Goal: Find specific page/section: Find specific page/section

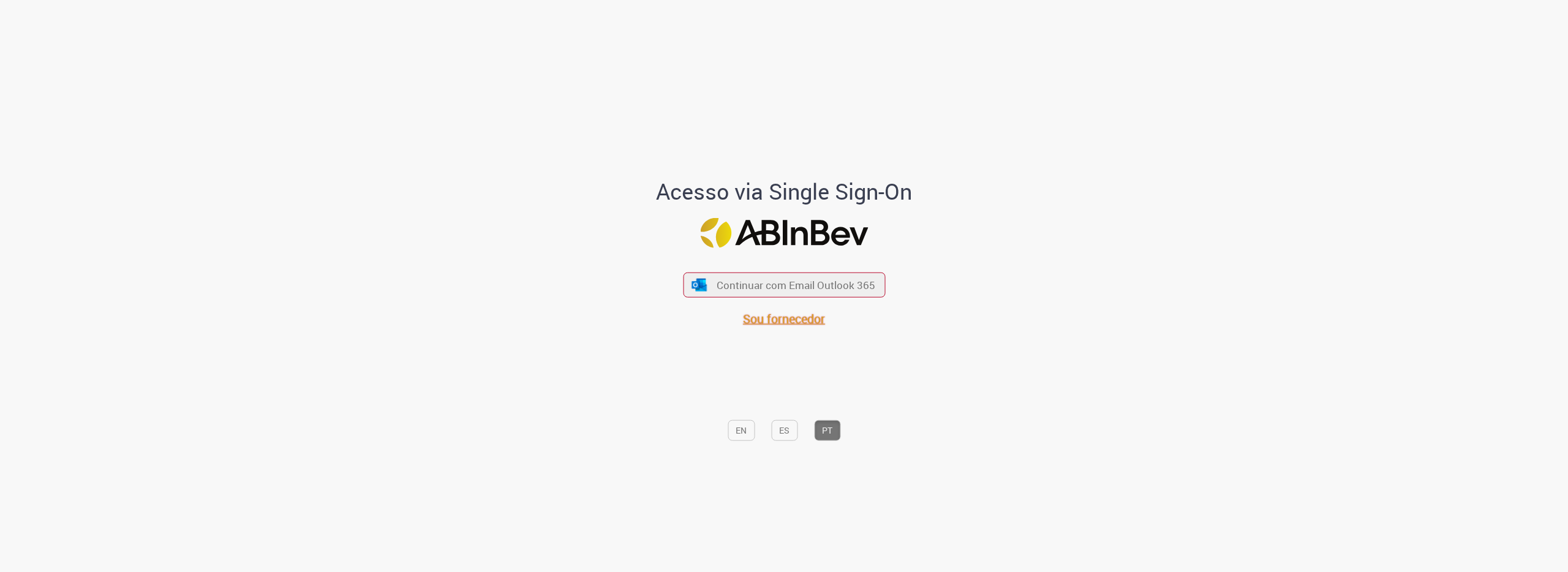
click at [806, 320] on span "Sou fornecedor" at bounding box center [784, 318] width 82 height 17
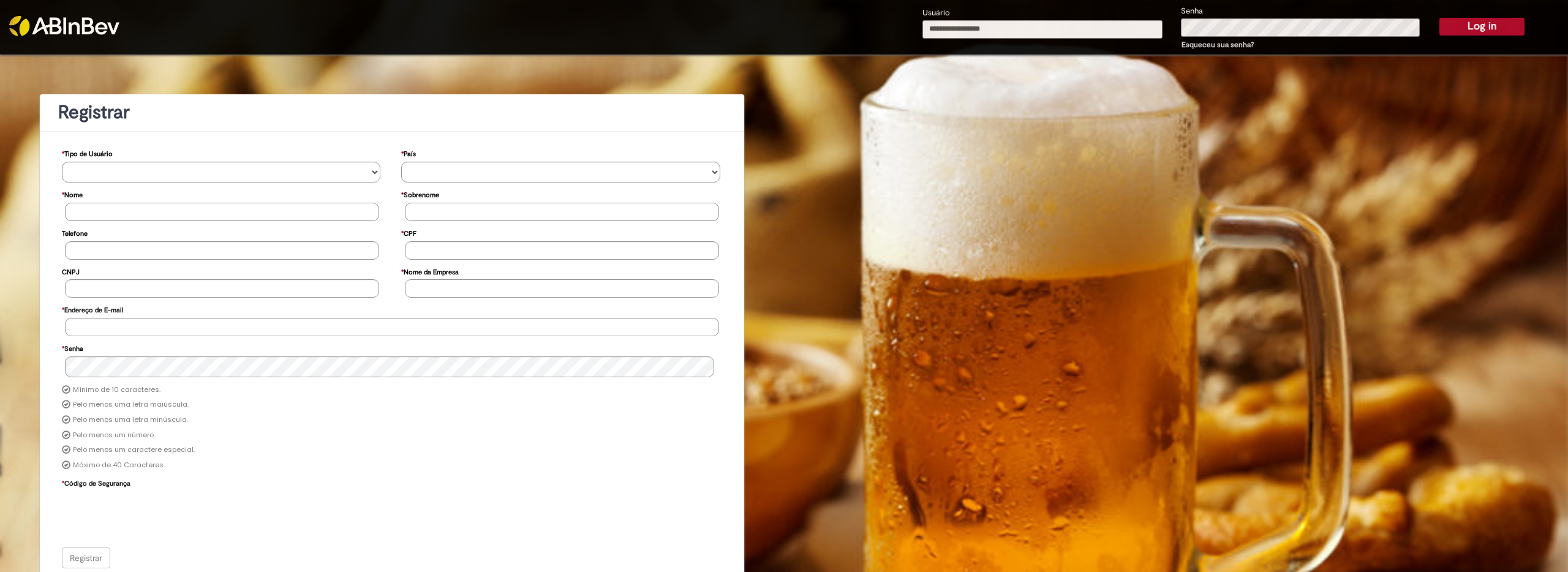
click at [93, 21] on img at bounding box center [64, 26] width 110 height 20
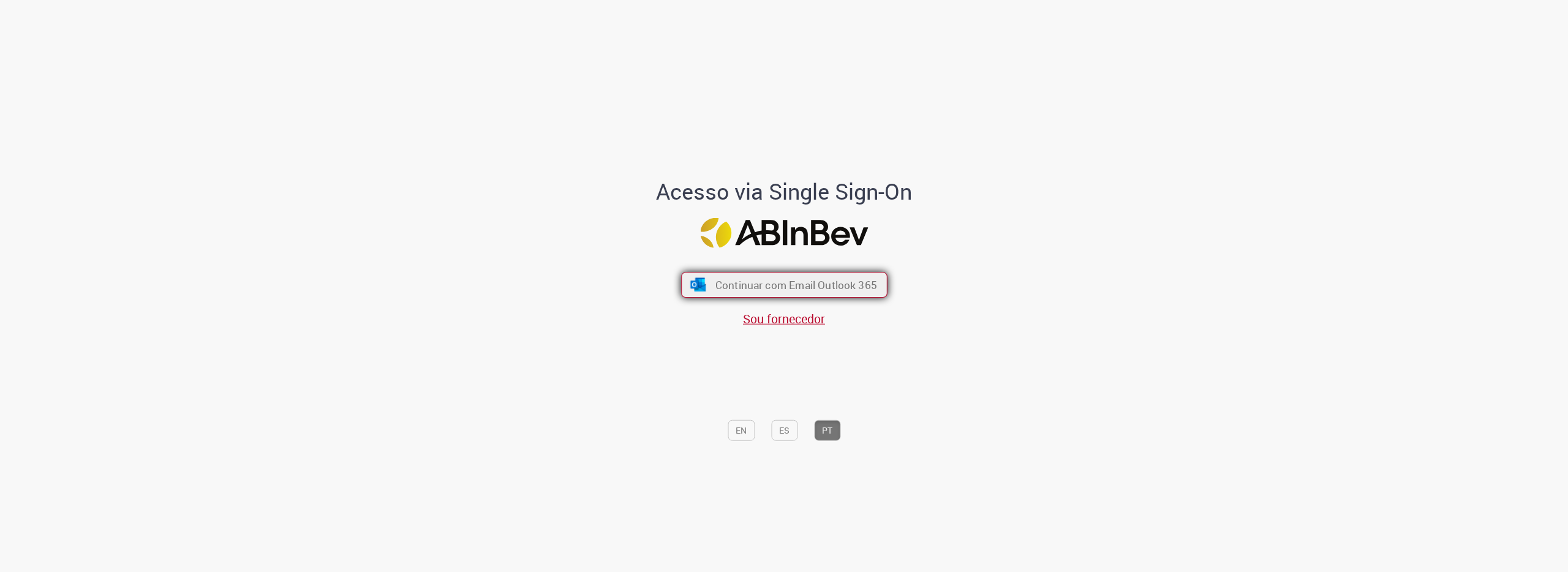
click at [848, 285] on span "Continuar com Email Outlook 365" at bounding box center [795, 284] width 162 height 14
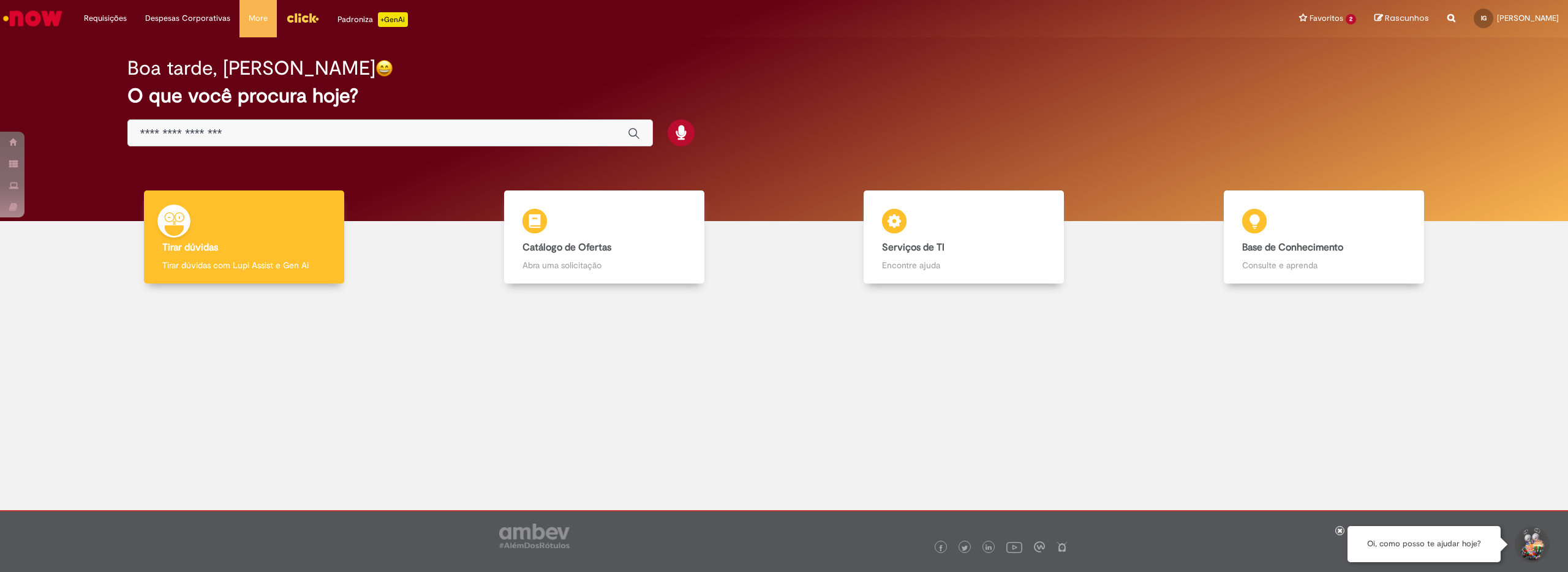
click at [604, 383] on div at bounding box center [784, 390] width 1549 height 194
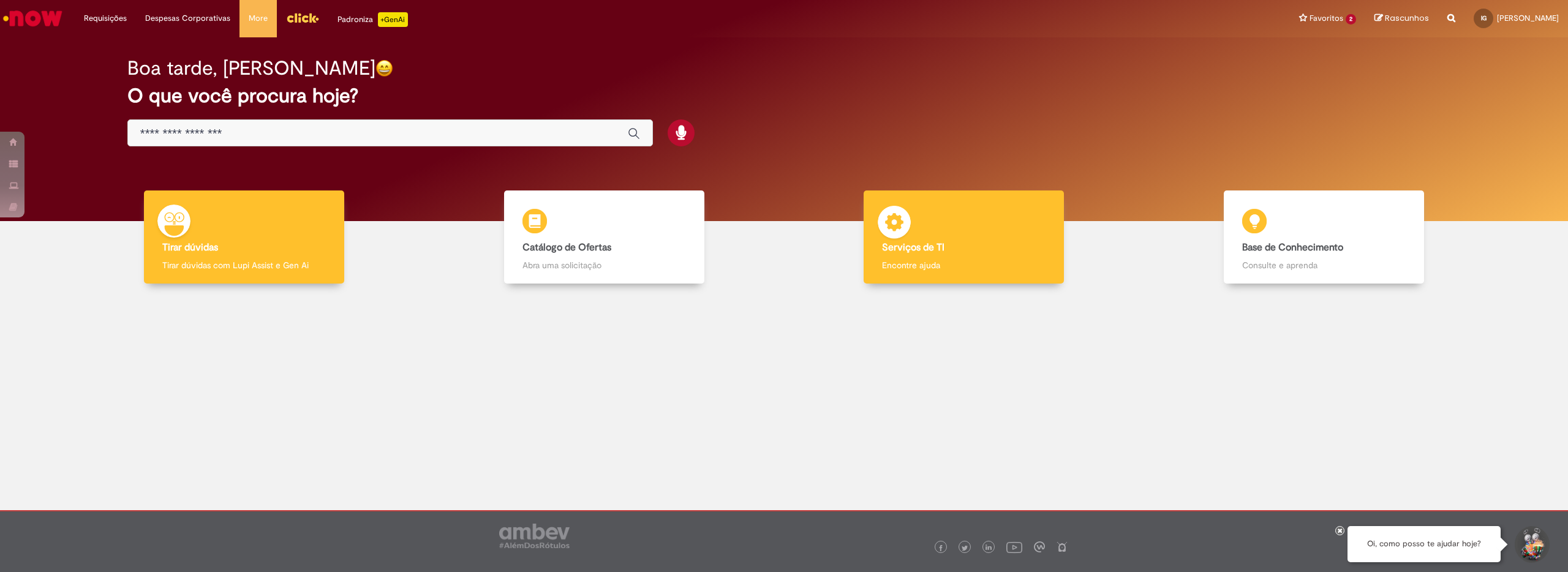
click at [939, 243] on b "Serviços de TI" at bounding box center [913, 247] width 62 height 12
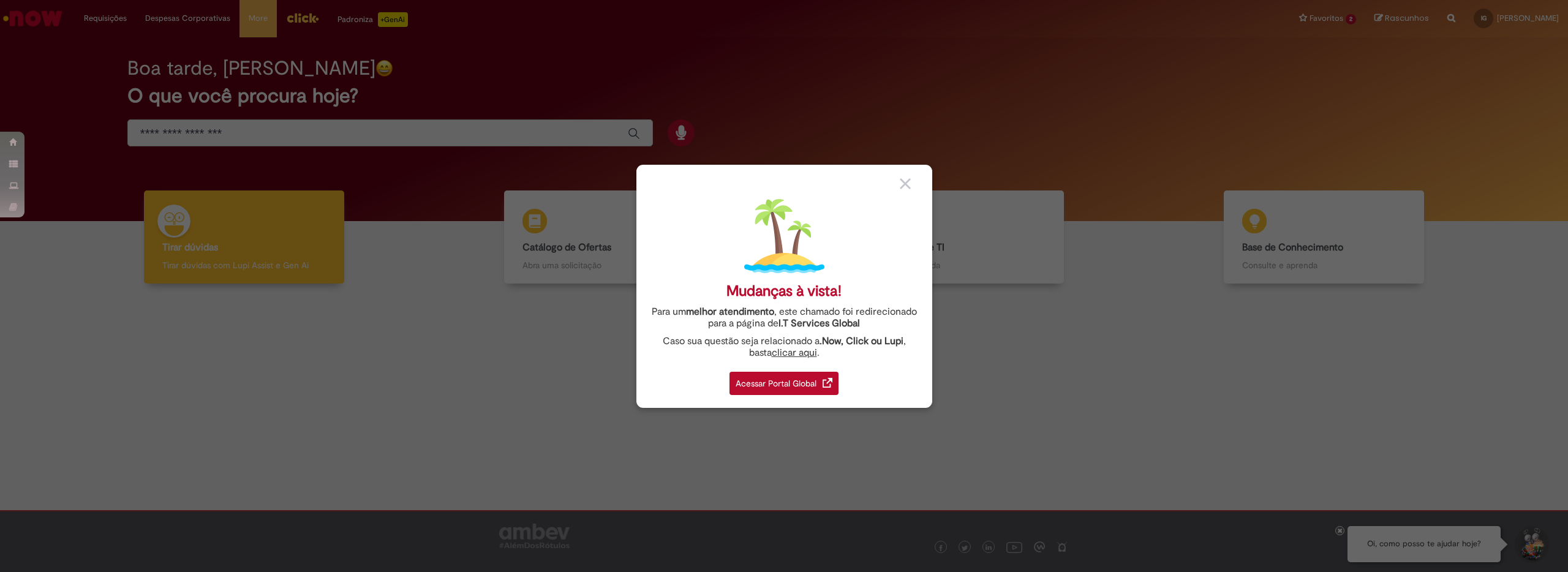
click at [800, 376] on div "Acessar Portal Global" at bounding box center [784, 383] width 109 height 23
